Goal: Task Accomplishment & Management: Complete application form

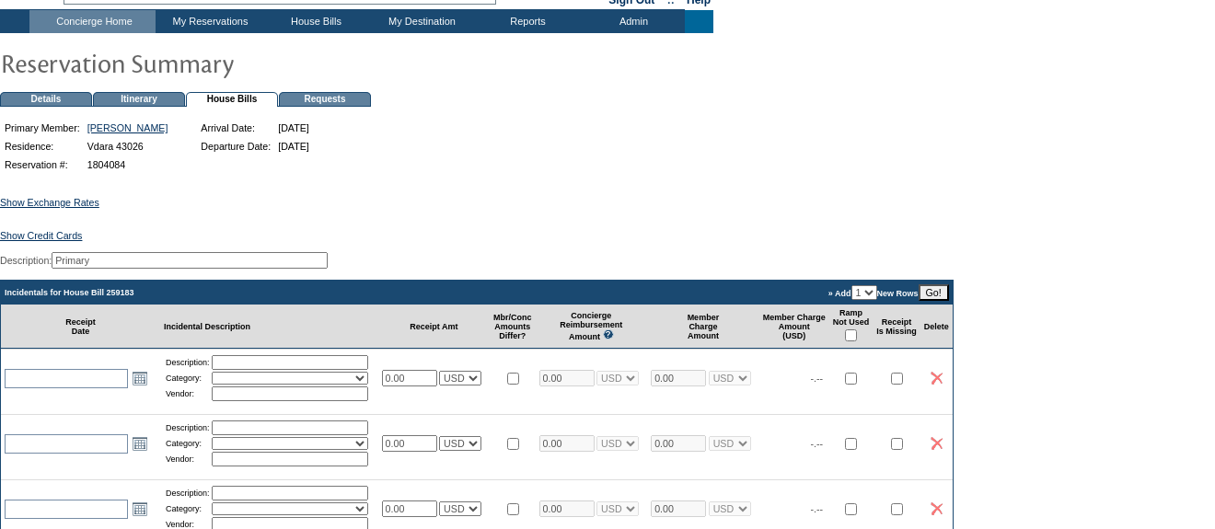
scroll to position [93, 0]
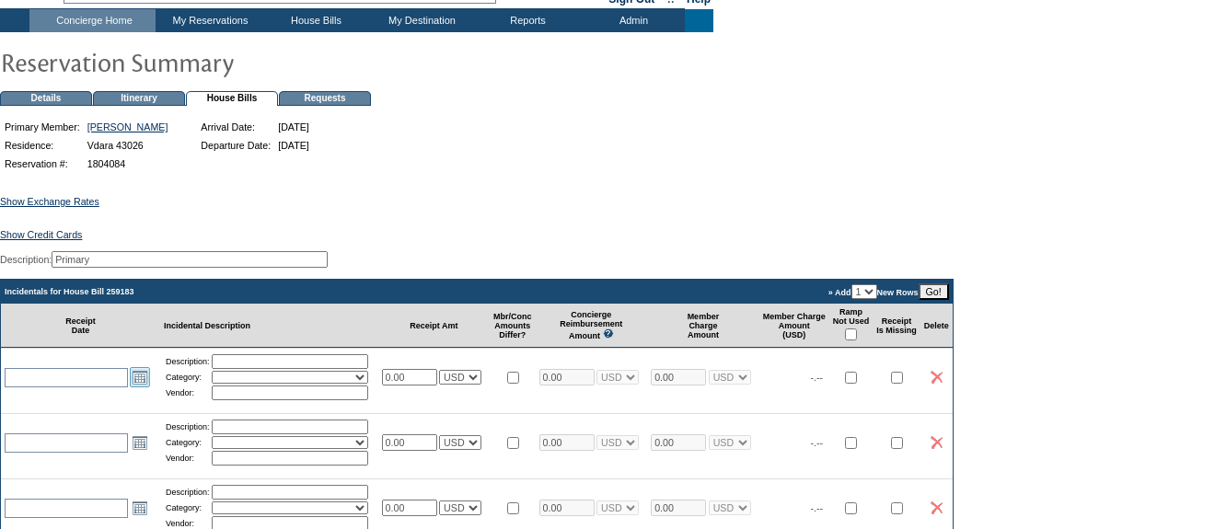
click at [140, 387] on link "Open the calendar popup." at bounding box center [140, 377] width 20 height 20
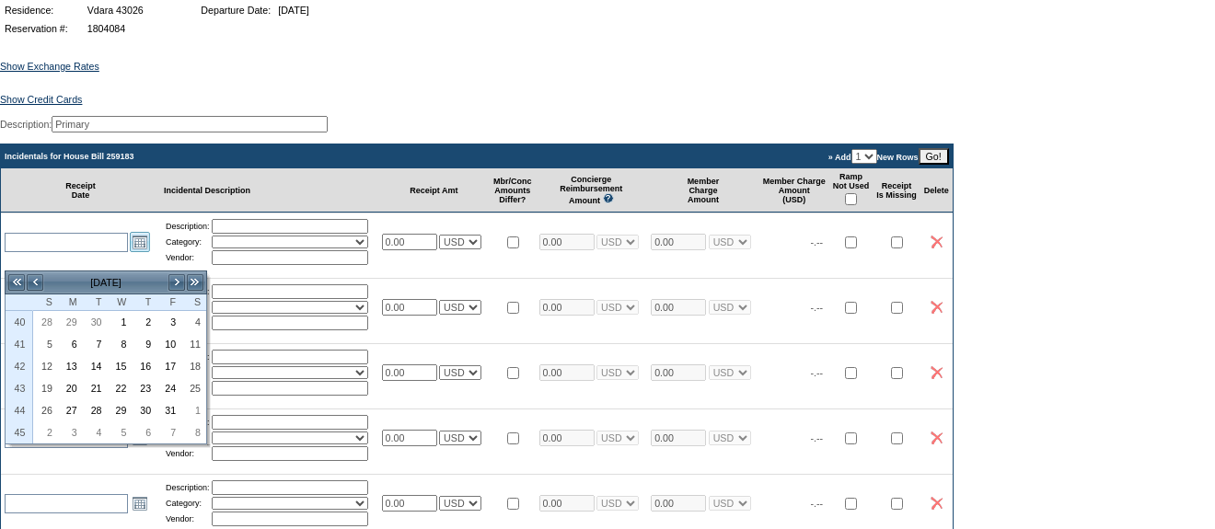
scroll to position [229, 0]
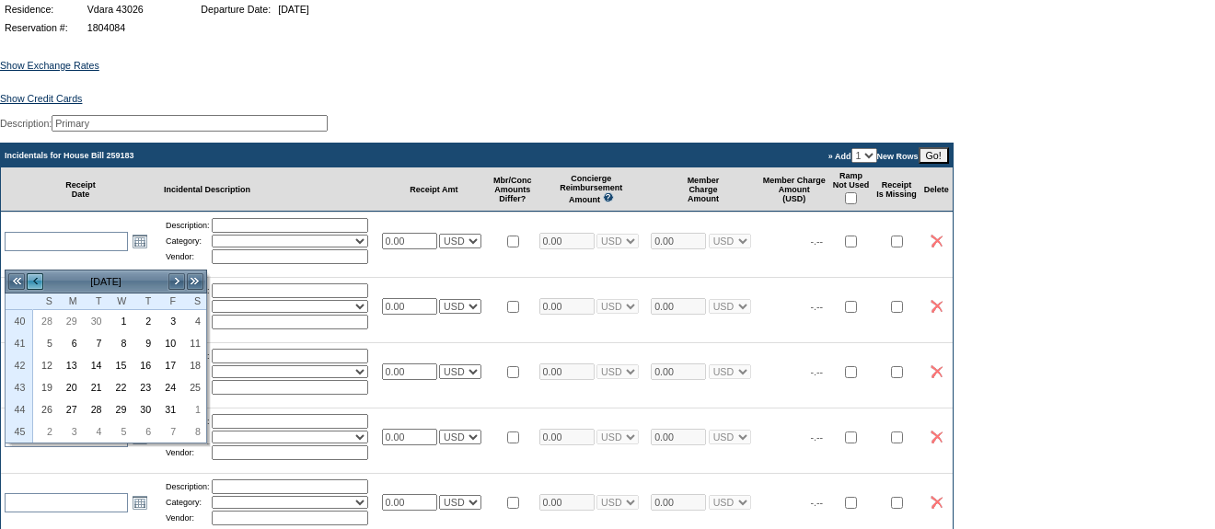
click at [35, 282] on link "<" at bounding box center [35, 281] width 18 height 18
click at [71, 404] on link "29" at bounding box center [70, 409] width 23 height 20
type input "[DATE]"
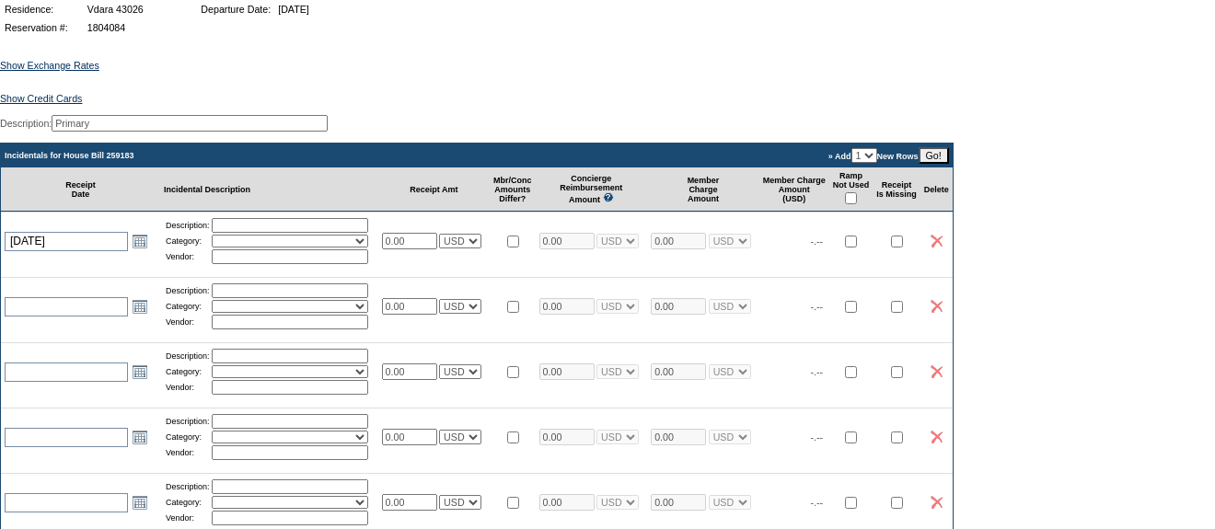
click at [290, 233] on input "text" at bounding box center [290, 225] width 156 height 15
type input "Groceries"
click at [321, 248] on select "Activities Additional Housekeeping Amenities Access Fee Bath Amenities Reimburs…" at bounding box center [290, 241] width 156 height 13
select select "11"
click at [219, 248] on select "Activities Additional Housekeeping Amenities Access Fee Bath Amenities Reimburs…" at bounding box center [290, 241] width 156 height 13
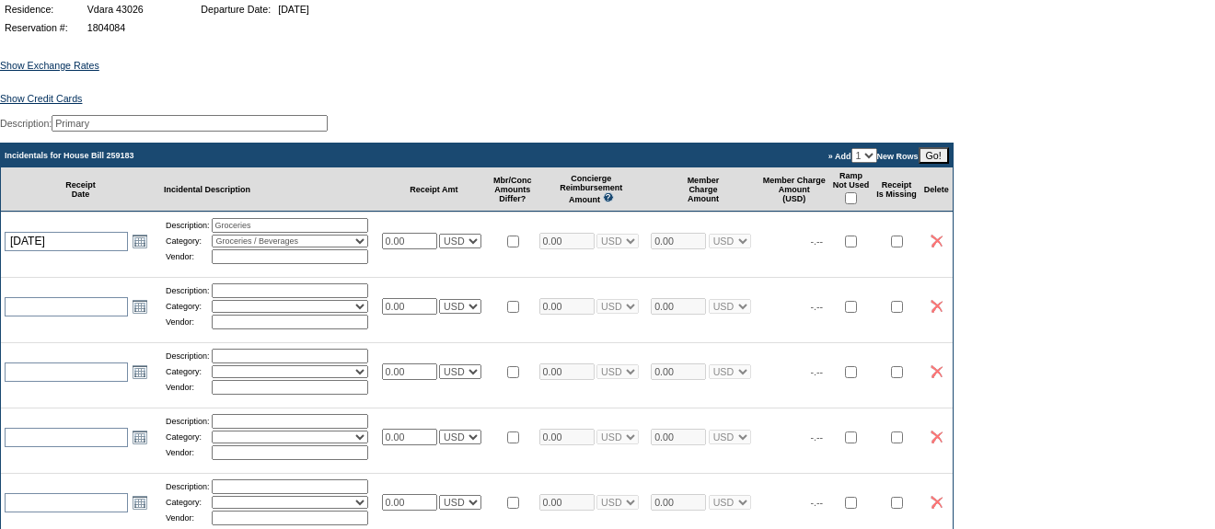
click at [329, 264] on input "text" at bounding box center [290, 256] width 156 height 15
type input "Vons"
click at [422, 249] on input "0.00" at bounding box center [409, 241] width 55 height 17
type input "79.21"
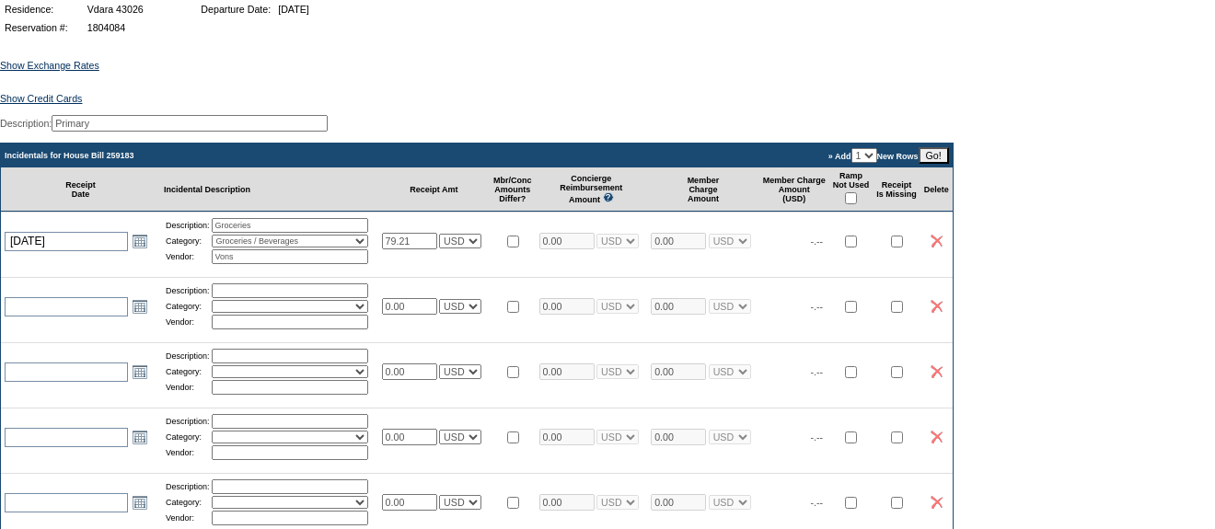
type input "79.21"
select select "1"
type input "79.21"
select select "1"
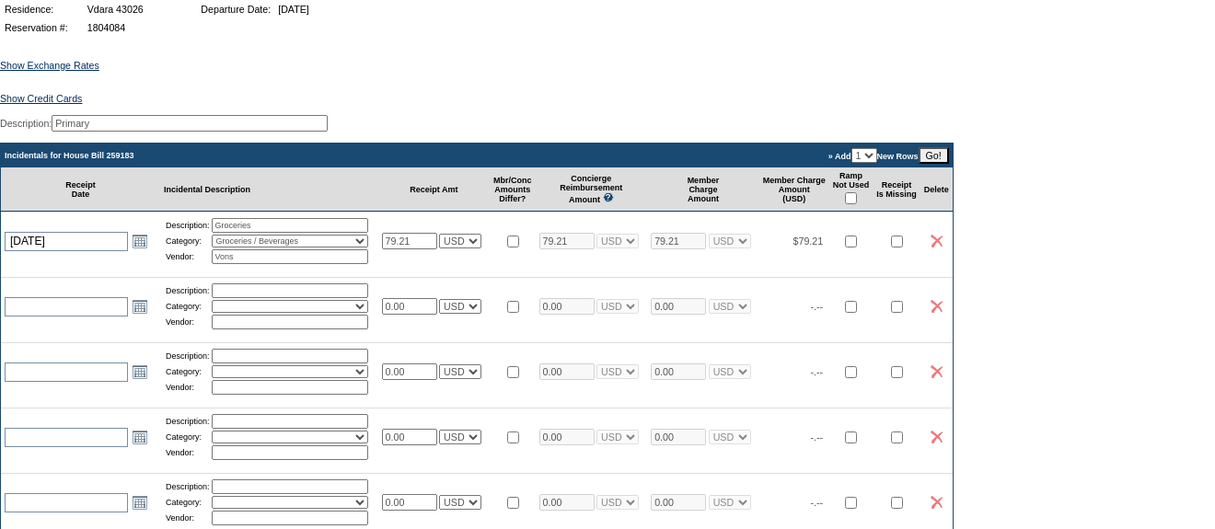
select select "1"
click at [42, 270] on td "[DATE] [DATE] Open the calendar popup. << < [DATE] > >> S M T W T F S 36 31 1 2…" at bounding box center [80, 241] width 159 height 58
click at [139, 317] on link "Open the calendar popup." at bounding box center [140, 306] width 20 height 20
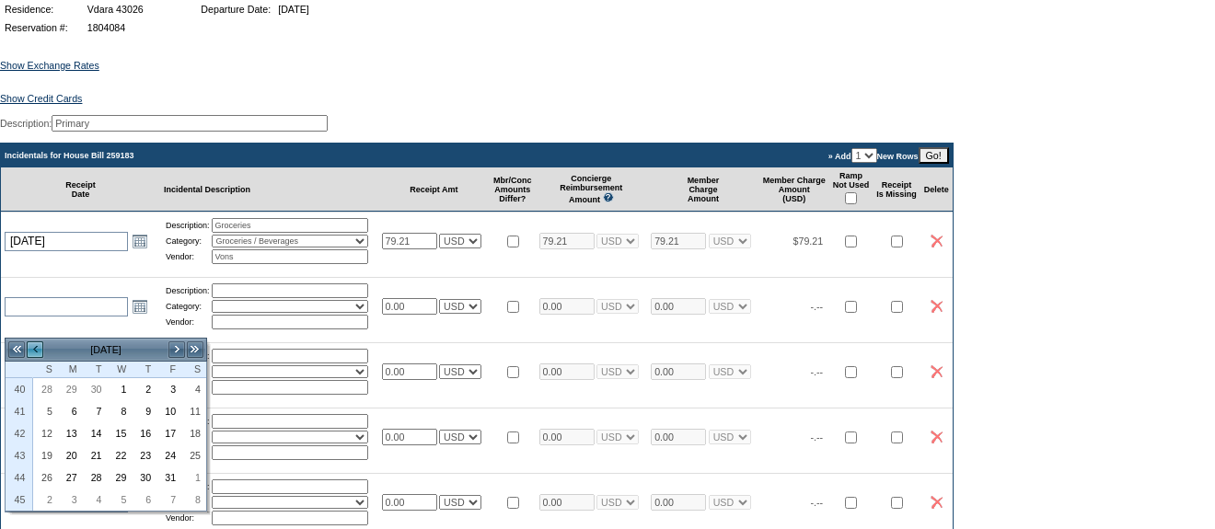
click at [36, 348] on link "<" at bounding box center [35, 350] width 18 height 18
click at [121, 391] on link "3" at bounding box center [120, 389] width 23 height 20
type input "[DATE]"
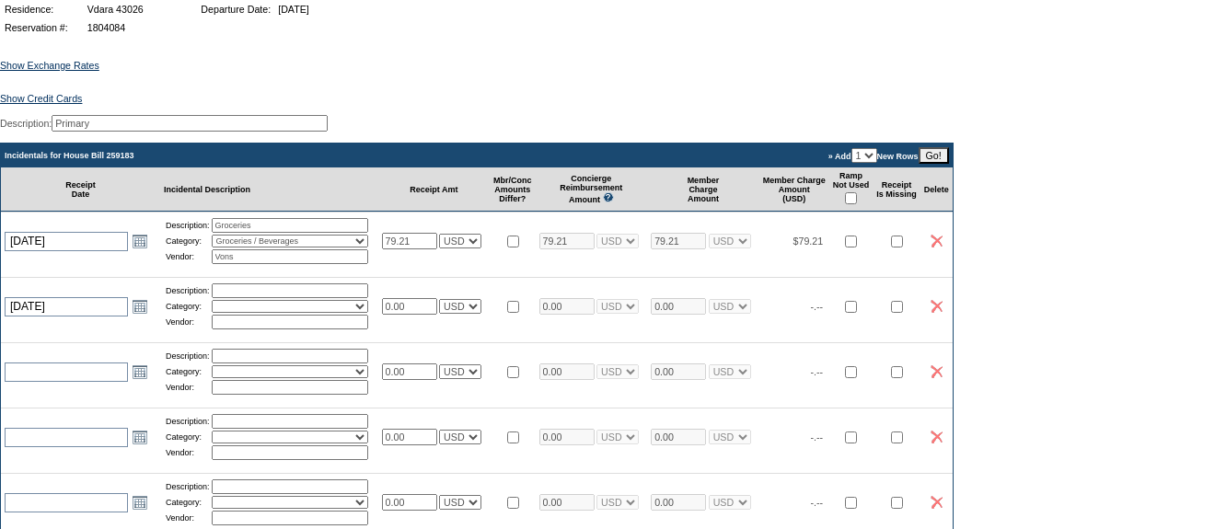
click at [276, 298] on input "text" at bounding box center [290, 290] width 156 height 15
type input "Show tickets"
click at [287, 313] on select "Activities Additional Housekeeping Amenities Access Fee Bath Amenities Reimburs…" at bounding box center [290, 306] width 156 height 13
select select "1"
click at [219, 313] on select "Activities Additional Housekeeping Amenities Access Fee Bath Amenities Reimburs…" at bounding box center [290, 306] width 156 height 13
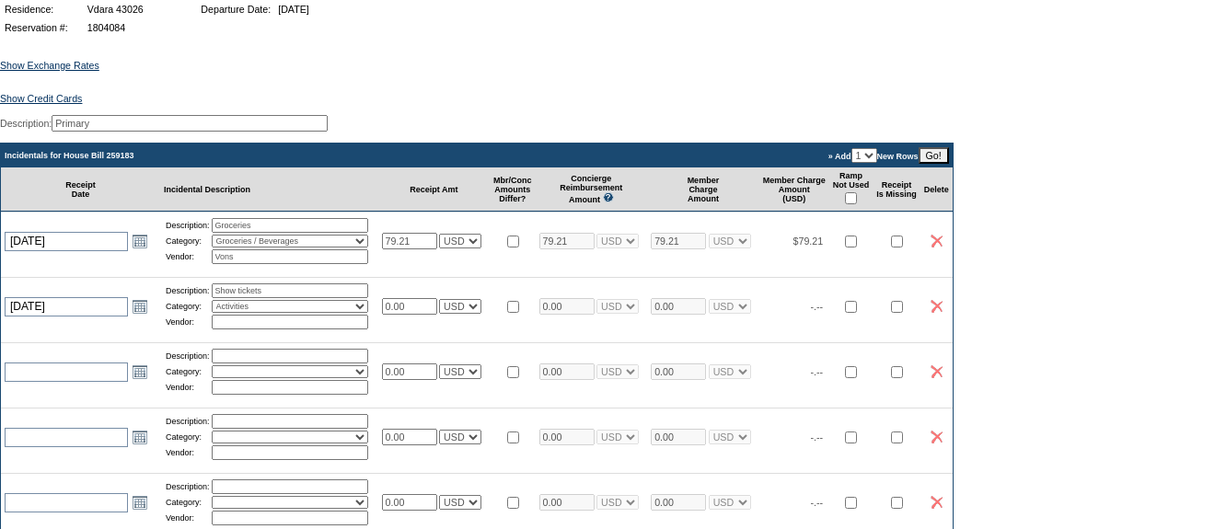
click at [295, 329] on input "text" at bounding box center [290, 322] width 156 height 15
type input "Cirque du Soleil"
click at [427, 315] on input "0.00" at bounding box center [409, 306] width 55 height 17
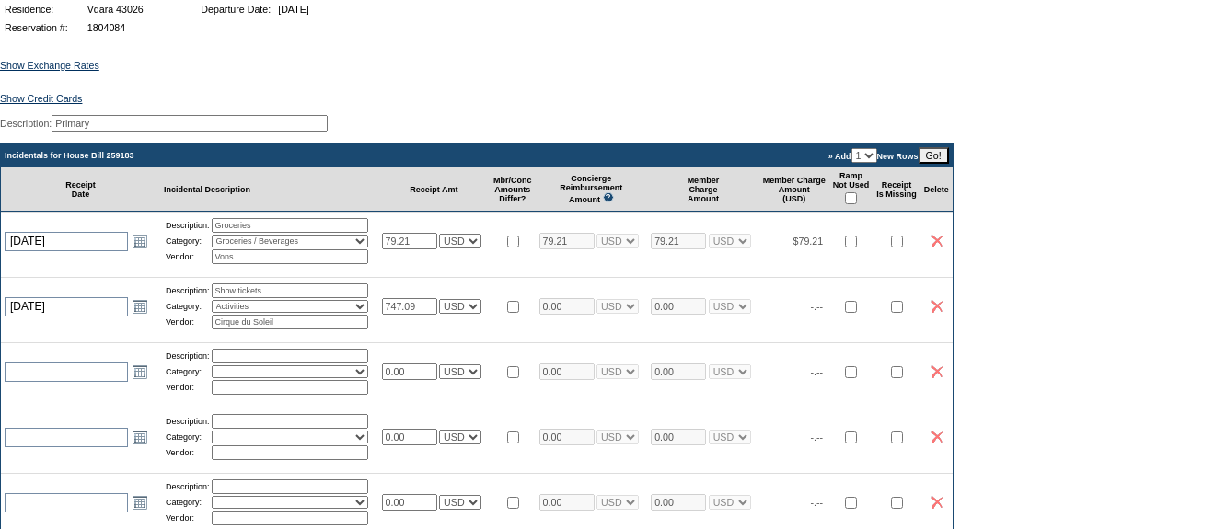
type input "747.09"
select select "1"
type input "747.09"
select select "1"
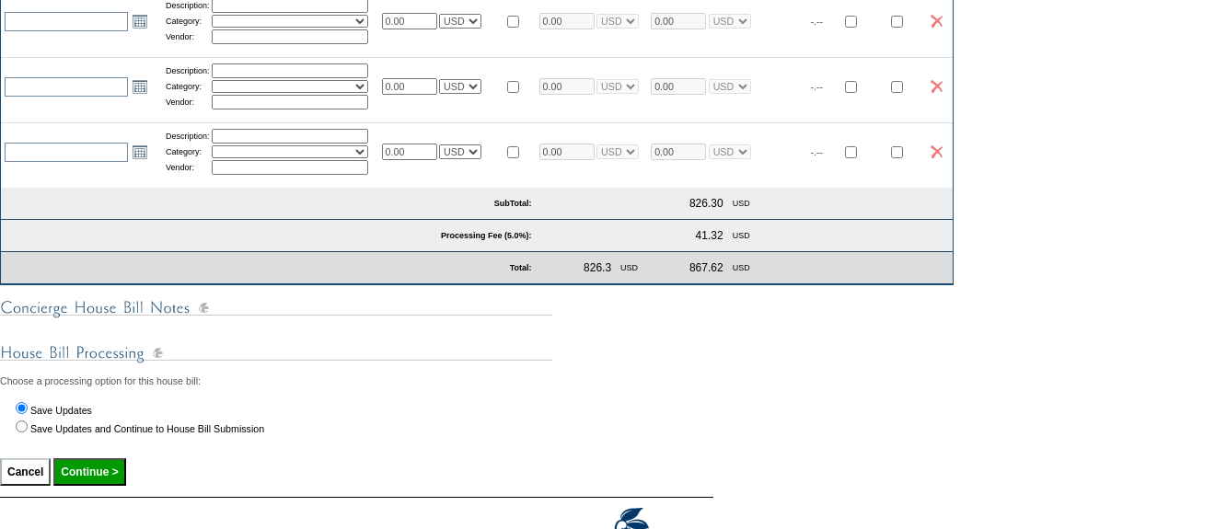
scroll to position [587, 0]
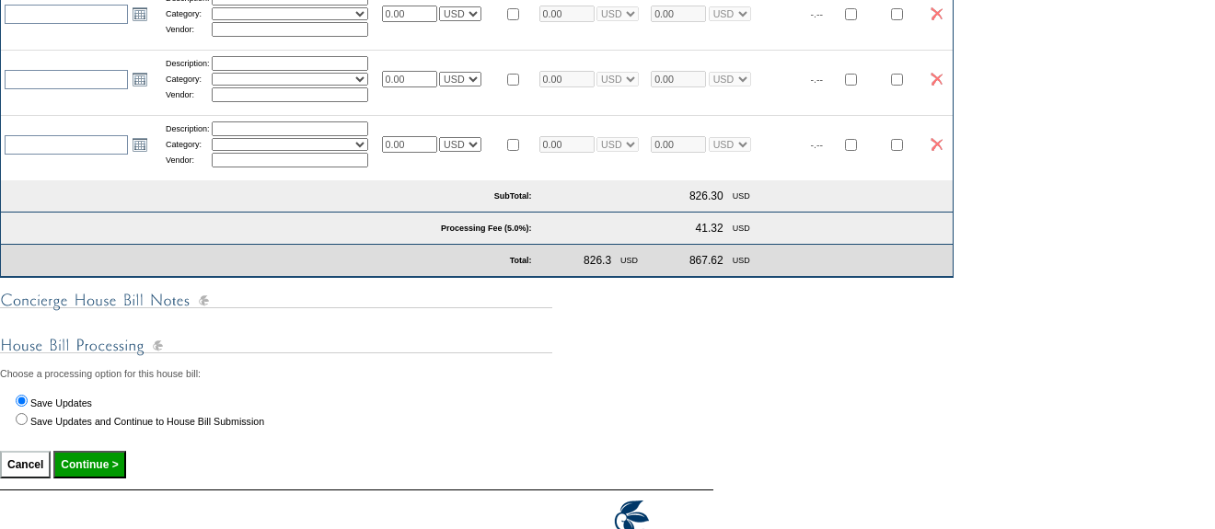
select select "1"
click at [108, 479] on input "Continue >" at bounding box center [89, 465] width 72 height 28
type input "Processing..."
